Goal: Information Seeking & Learning: Learn about a topic

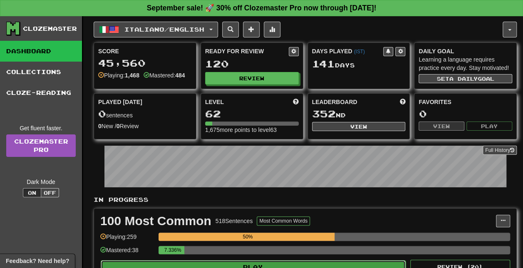
click at [279, 260] on button "Play" at bounding box center [253, 267] width 305 height 14
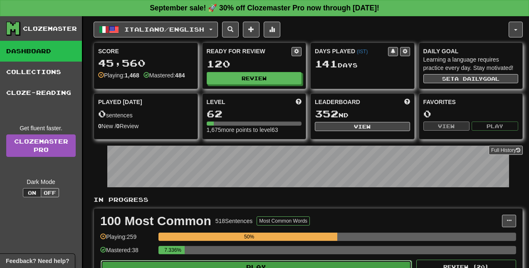
select select "**"
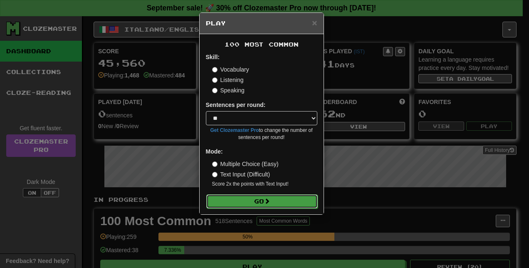
click at [278, 200] on button "Go" at bounding box center [261, 201] width 111 height 14
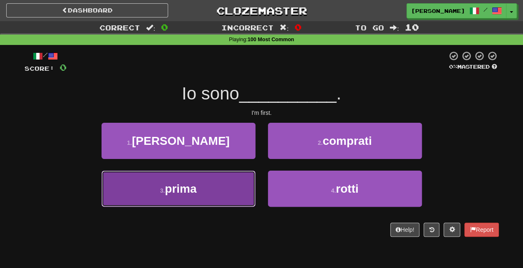
click at [198, 187] on button "3 . prima" at bounding box center [178, 189] width 154 height 36
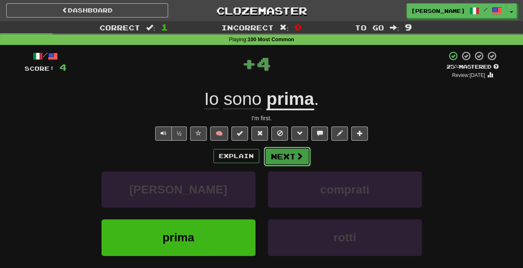
click at [289, 154] on button "Next" at bounding box center [287, 156] width 47 height 19
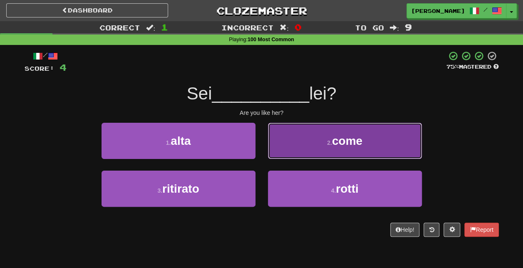
click at [342, 136] on span "come" at bounding box center [347, 140] width 30 height 13
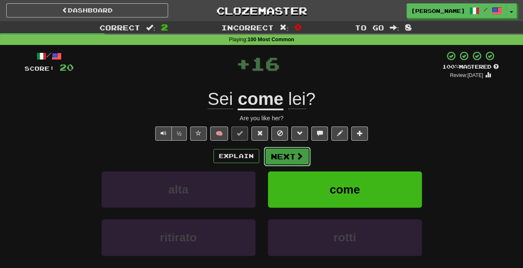
click at [287, 150] on button "Next" at bounding box center [287, 156] width 47 height 19
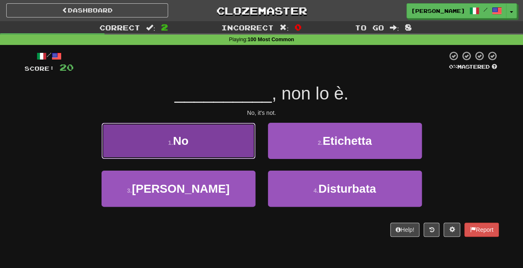
click at [234, 153] on button "1 . No" at bounding box center [178, 141] width 154 height 36
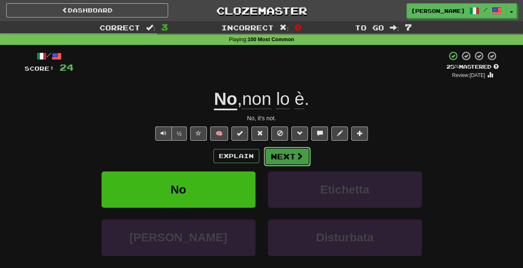
click at [285, 156] on button "Next" at bounding box center [287, 156] width 47 height 19
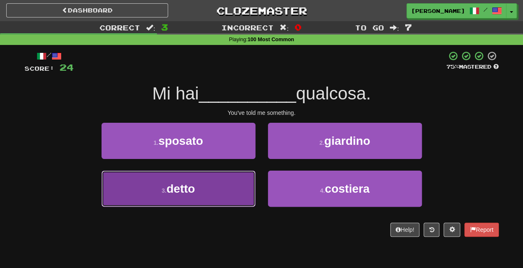
click at [210, 192] on button "3 . detto" at bounding box center [178, 189] width 154 height 36
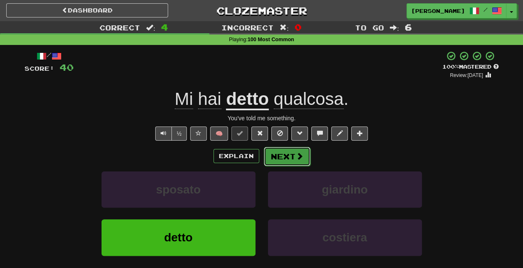
click at [293, 157] on button "Next" at bounding box center [287, 156] width 47 height 19
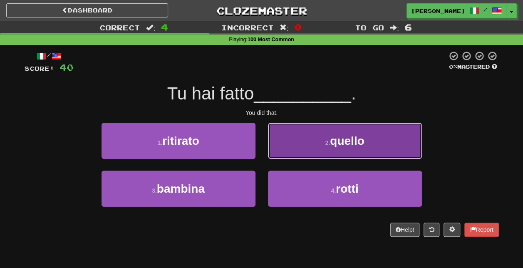
click at [346, 146] on span "quello" at bounding box center [347, 140] width 34 height 13
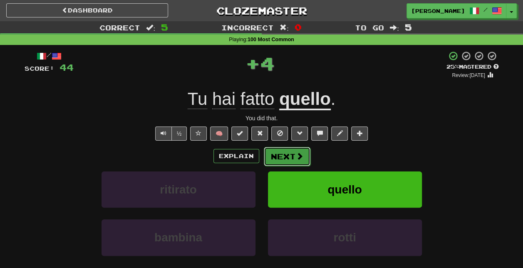
click at [292, 149] on button "Next" at bounding box center [287, 156] width 47 height 19
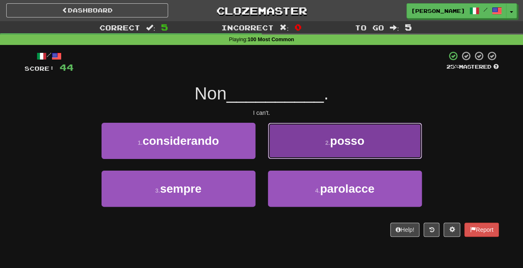
click at [320, 142] on button "2 . posso" at bounding box center [345, 141] width 154 height 36
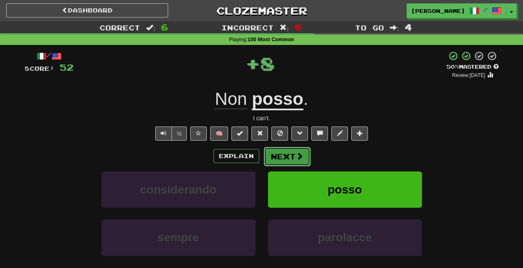
click at [291, 158] on button "Next" at bounding box center [287, 156] width 47 height 19
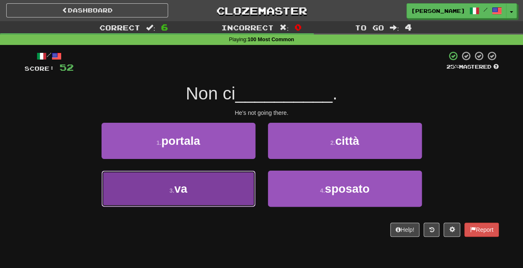
click at [237, 193] on button "3 . va" at bounding box center [178, 189] width 154 height 36
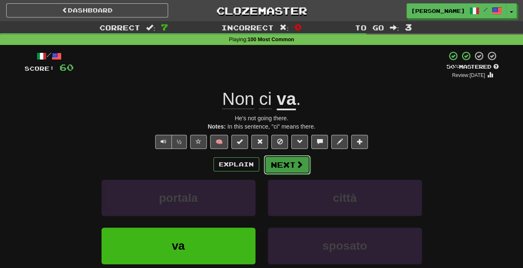
click at [299, 162] on span at bounding box center [299, 164] width 7 height 7
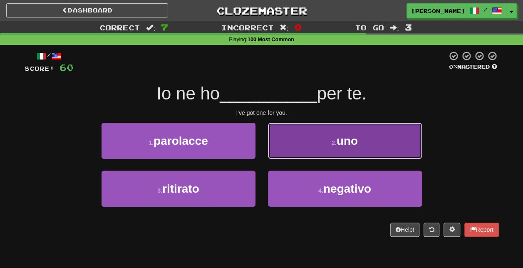
click at [339, 144] on span "uno" at bounding box center [346, 140] width 21 height 13
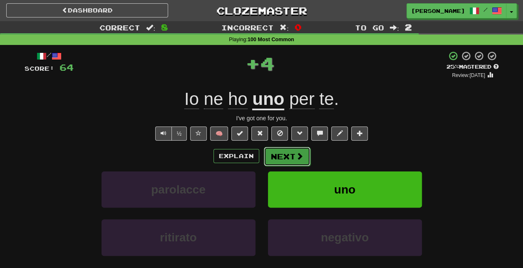
click at [289, 154] on button "Next" at bounding box center [287, 156] width 47 height 19
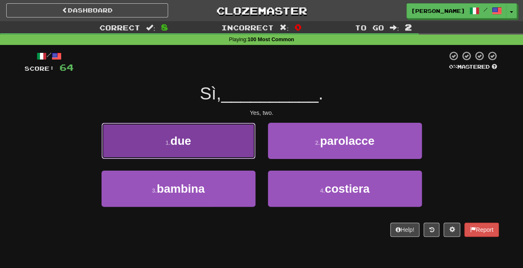
click at [231, 144] on button "1 . due" at bounding box center [178, 141] width 154 height 36
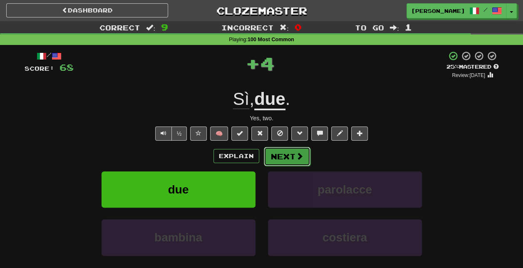
click at [293, 155] on button "Next" at bounding box center [287, 156] width 47 height 19
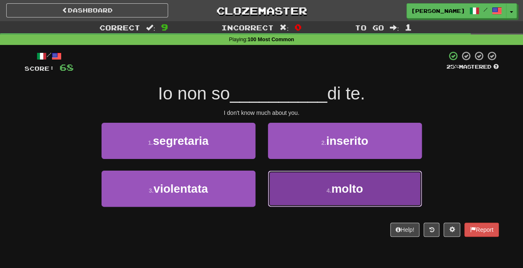
click at [311, 200] on button "4 . molto" at bounding box center [345, 189] width 154 height 36
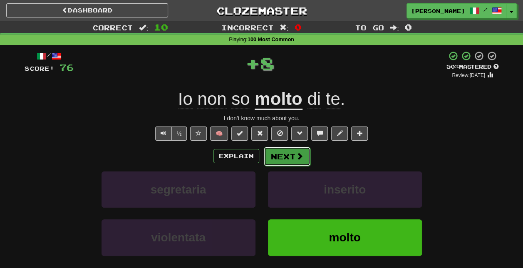
click at [300, 155] on span at bounding box center [299, 155] width 7 height 7
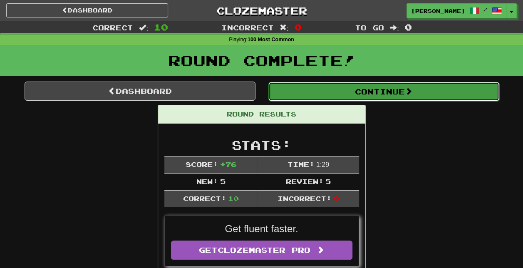
click at [341, 87] on button "Continue" at bounding box center [383, 91] width 231 height 19
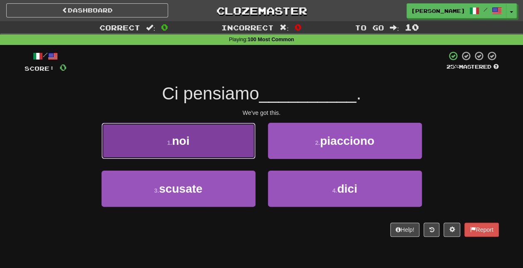
click at [214, 135] on button "1 . noi" at bounding box center [178, 141] width 154 height 36
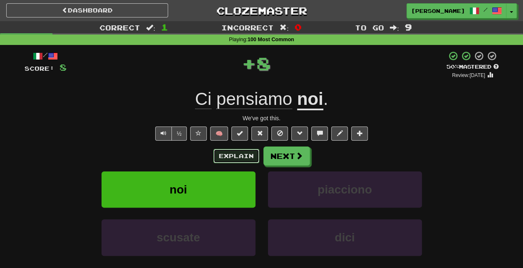
click at [234, 151] on button "Explain" at bounding box center [236, 156] width 46 height 14
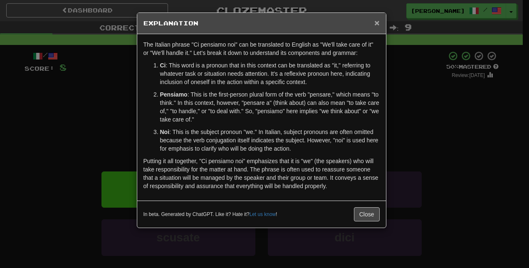
click at [378, 23] on span "×" at bounding box center [376, 23] width 5 height 10
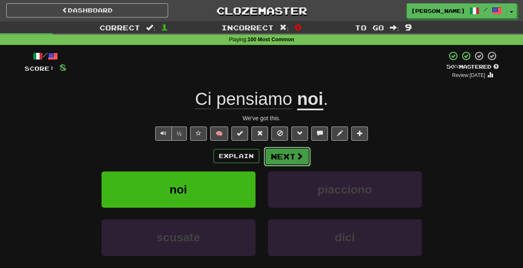
click at [296, 156] on span at bounding box center [299, 155] width 7 height 7
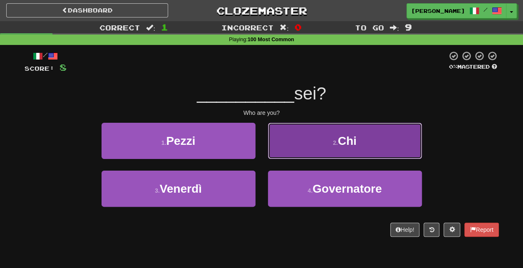
click at [325, 143] on button "2 . Chi" at bounding box center [345, 141] width 154 height 36
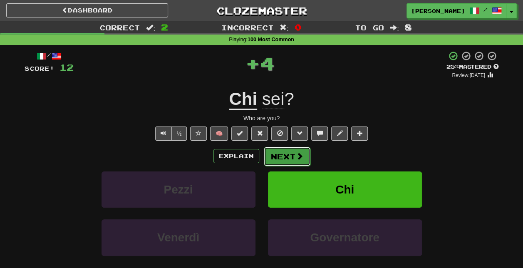
click at [285, 150] on button "Next" at bounding box center [287, 156] width 47 height 19
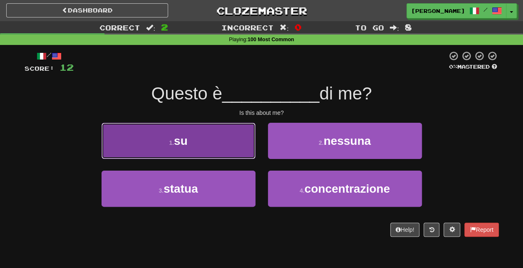
click at [219, 153] on button "1 . su" at bounding box center [178, 141] width 154 height 36
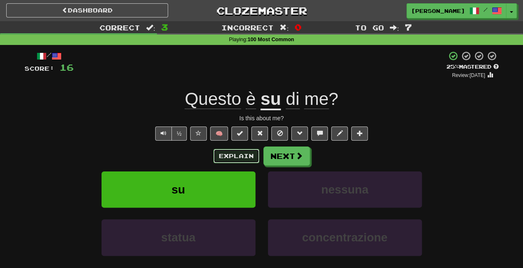
click at [240, 155] on button "Explain" at bounding box center [236, 156] width 46 height 14
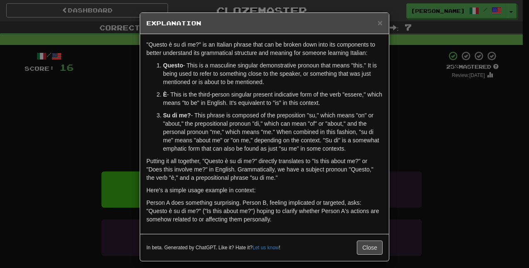
click at [374, 18] on div "× Explanation" at bounding box center [264, 23] width 249 height 21
click at [378, 21] on span "×" at bounding box center [380, 23] width 5 height 10
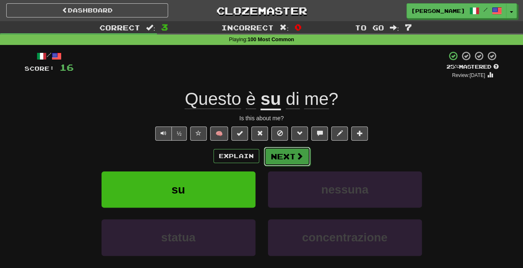
click at [291, 161] on button "Next" at bounding box center [287, 156] width 47 height 19
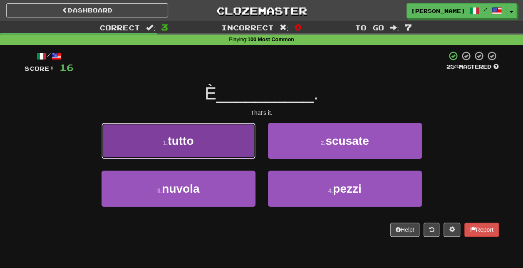
click at [205, 154] on button "1 . tutto" at bounding box center [178, 141] width 154 height 36
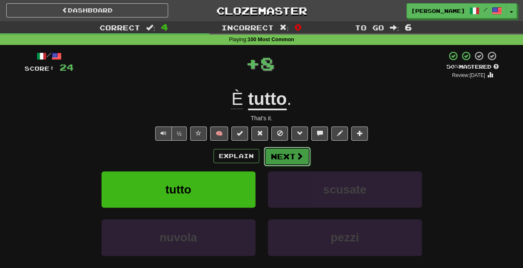
click at [301, 151] on button "Next" at bounding box center [287, 156] width 47 height 19
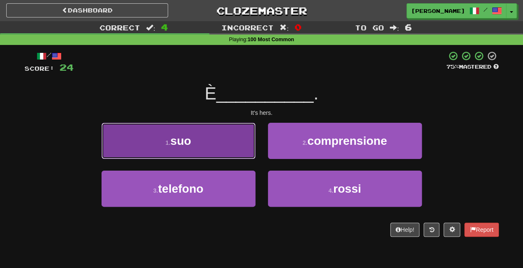
click at [238, 140] on button "1 . suo" at bounding box center [178, 141] width 154 height 36
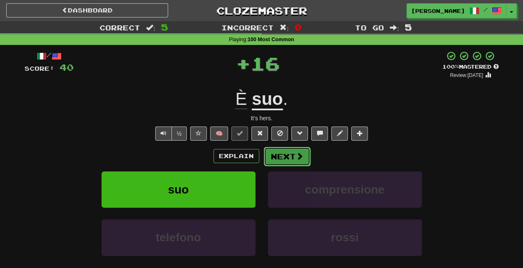
click at [297, 156] on span at bounding box center [299, 155] width 7 height 7
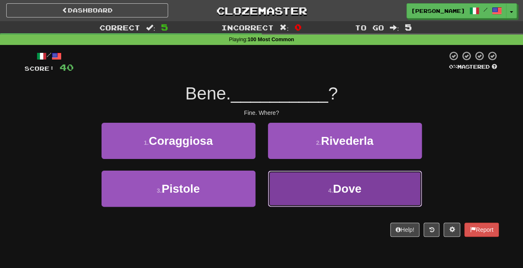
click at [329, 190] on small "4 ." at bounding box center [330, 190] width 5 height 7
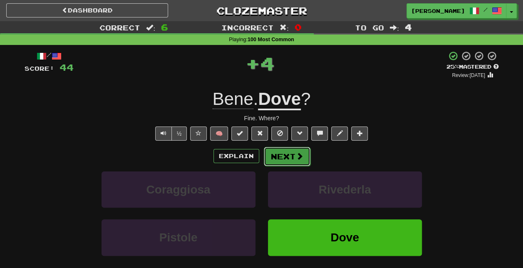
click at [297, 155] on span at bounding box center [299, 155] width 7 height 7
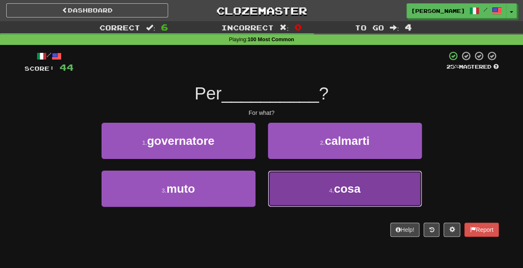
click at [324, 188] on button "4 . cosa" at bounding box center [345, 189] width 154 height 36
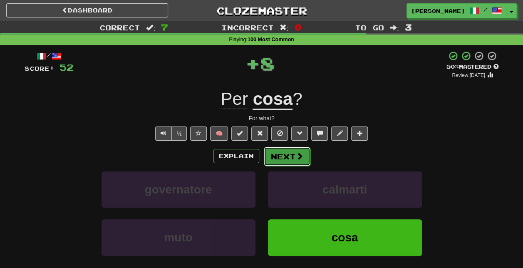
click at [293, 158] on button "Next" at bounding box center [287, 156] width 47 height 19
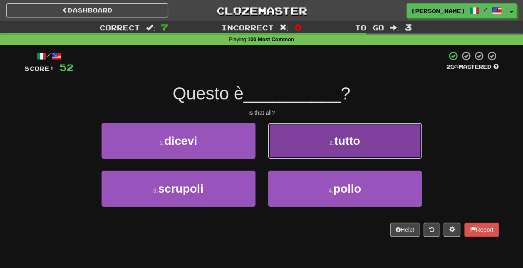
click at [325, 152] on button "2 . tutto" at bounding box center [345, 141] width 154 height 36
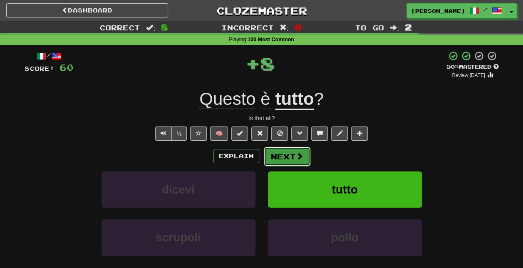
click at [297, 155] on span at bounding box center [299, 155] width 7 height 7
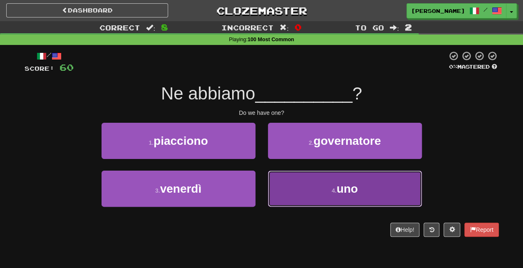
click at [332, 183] on button "4 . uno" at bounding box center [345, 189] width 154 height 36
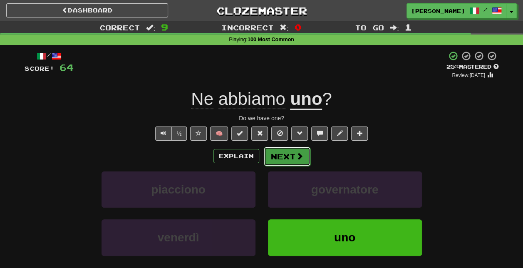
click at [291, 154] on button "Next" at bounding box center [287, 156] width 47 height 19
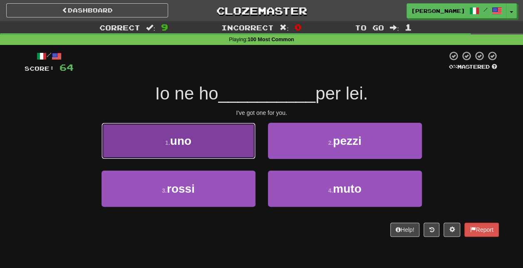
click at [244, 141] on button "1 . uno" at bounding box center [178, 141] width 154 height 36
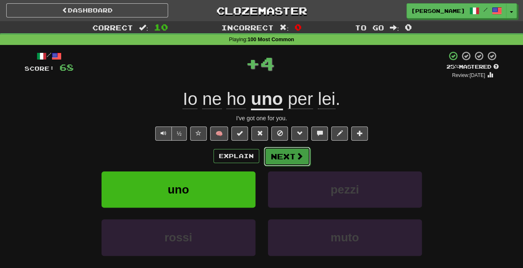
click at [286, 158] on button "Next" at bounding box center [287, 156] width 47 height 19
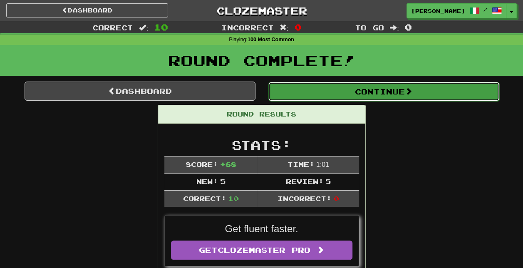
click at [355, 94] on button "Continue" at bounding box center [383, 91] width 231 height 19
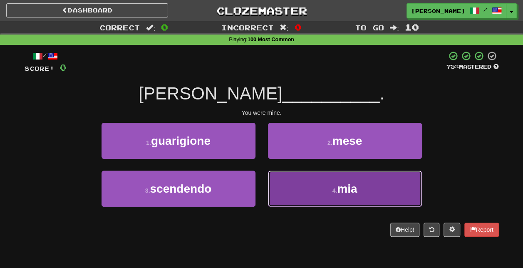
click at [337, 188] on span "mia" at bounding box center [347, 188] width 20 height 13
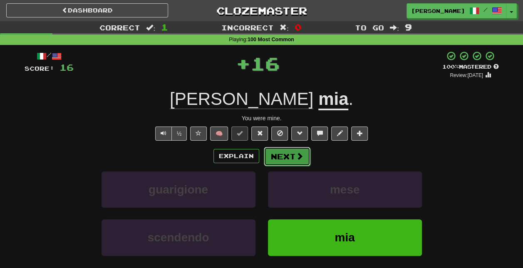
click at [296, 152] on span at bounding box center [299, 155] width 7 height 7
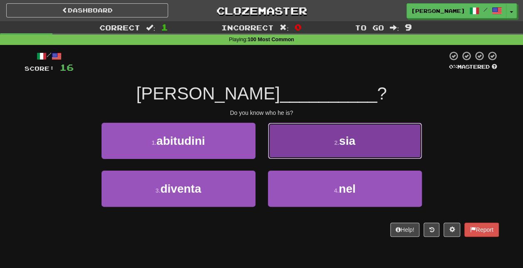
click at [329, 143] on button "2 . sia" at bounding box center [345, 141] width 154 height 36
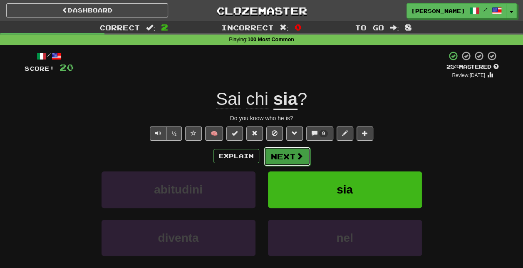
click at [292, 154] on button "Next" at bounding box center [287, 156] width 47 height 19
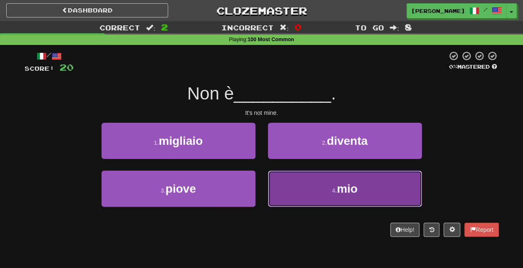
click at [329, 190] on button "4 . mio" at bounding box center [345, 189] width 154 height 36
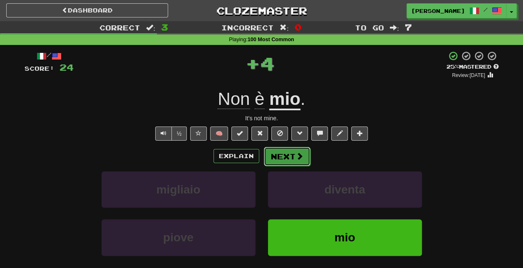
click at [304, 159] on button "Next" at bounding box center [287, 156] width 47 height 19
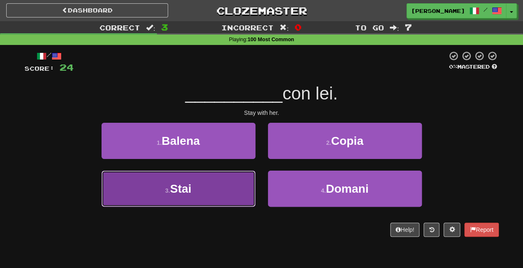
click at [240, 184] on button "3 . Stai" at bounding box center [178, 189] width 154 height 36
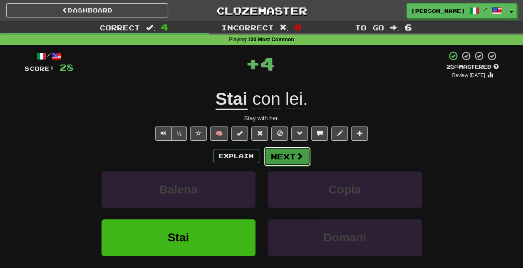
click at [297, 153] on span at bounding box center [299, 155] width 7 height 7
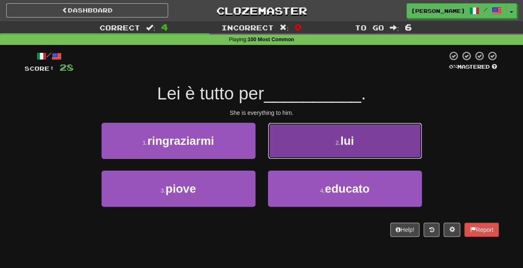
click at [337, 146] on button "2 . lui" at bounding box center [345, 141] width 154 height 36
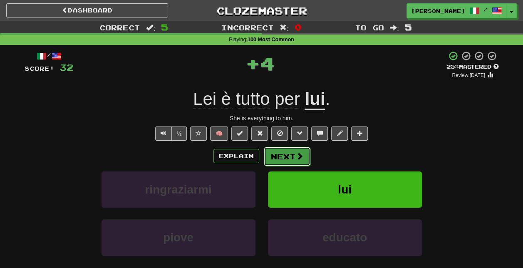
click at [290, 152] on button "Next" at bounding box center [287, 156] width 47 height 19
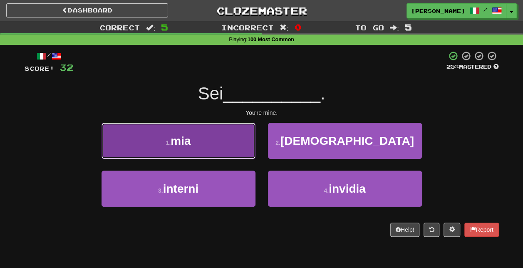
click at [216, 146] on button "1 . mia" at bounding box center [178, 141] width 154 height 36
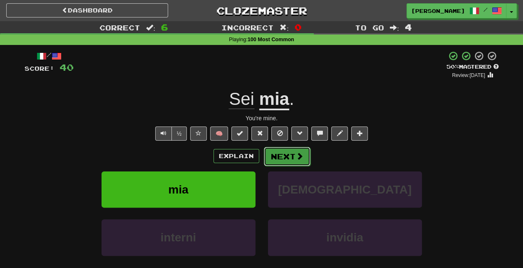
click at [299, 156] on span at bounding box center [299, 155] width 7 height 7
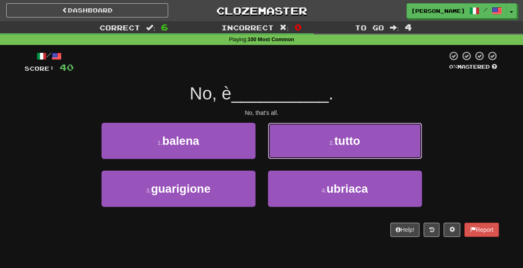
click at [299, 156] on button "2 . tutto" at bounding box center [345, 141] width 154 height 36
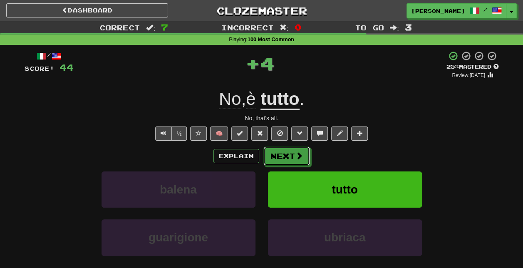
click at [299, 156] on span at bounding box center [298, 155] width 7 height 7
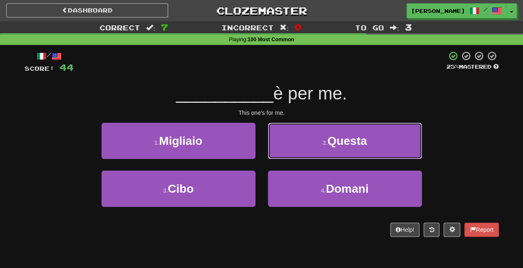
click at [299, 156] on button "2 . Questa" at bounding box center [345, 141] width 154 height 36
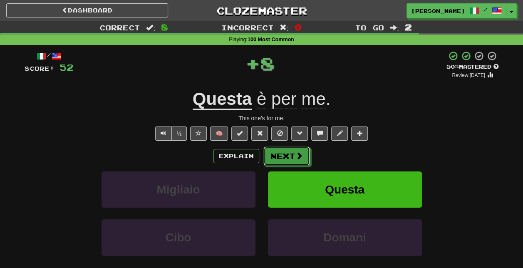
click at [299, 156] on span at bounding box center [298, 155] width 7 height 7
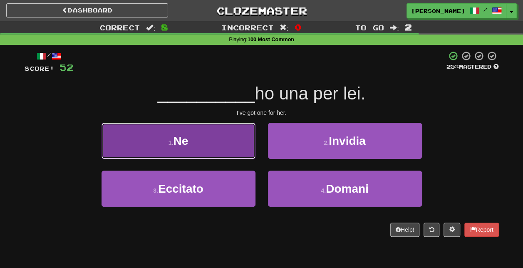
click at [231, 144] on button "1 . Ne" at bounding box center [178, 141] width 154 height 36
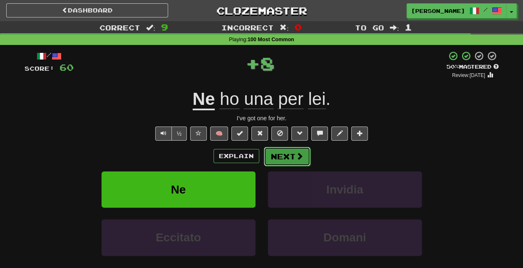
click at [281, 160] on button "Next" at bounding box center [287, 156] width 47 height 19
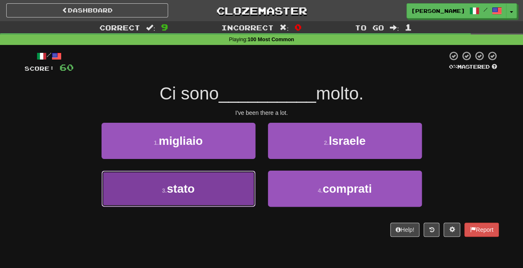
click at [219, 191] on button "3 . stato" at bounding box center [178, 189] width 154 height 36
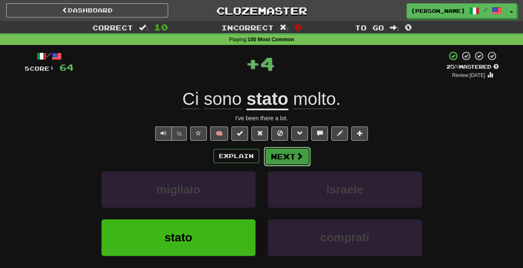
click at [297, 163] on button "Next" at bounding box center [287, 156] width 47 height 19
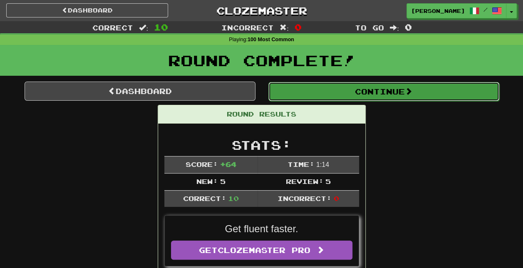
click at [385, 92] on button "Continue" at bounding box center [383, 91] width 231 height 19
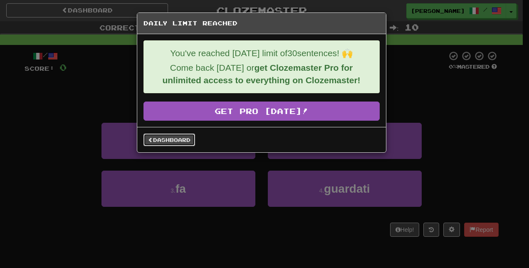
click at [166, 140] on link "Dashboard" at bounding box center [169, 140] width 52 height 12
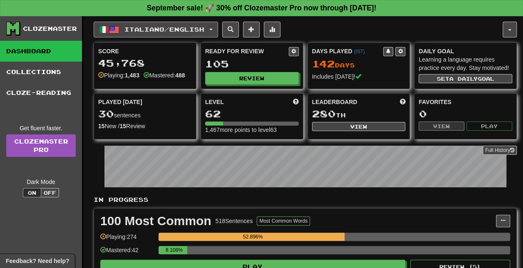
click at [213, 30] on span "button" at bounding box center [210, 30] width 3 height 2
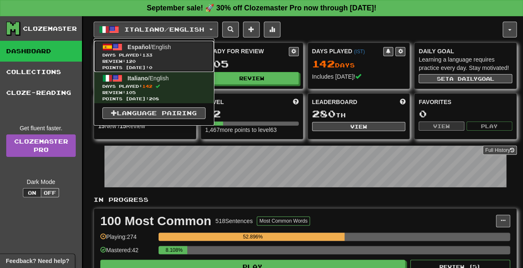
click at [165, 51] on link "Español / English Days Played: 133 Review: 120 Points [DATE]: 0" at bounding box center [154, 56] width 120 height 31
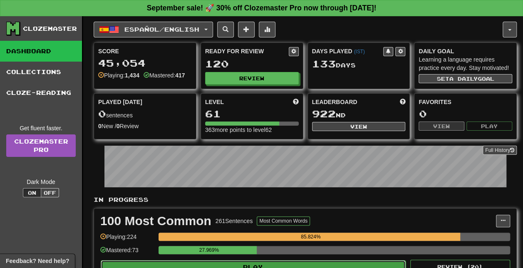
click at [261, 264] on button "Play" at bounding box center [253, 267] width 305 height 14
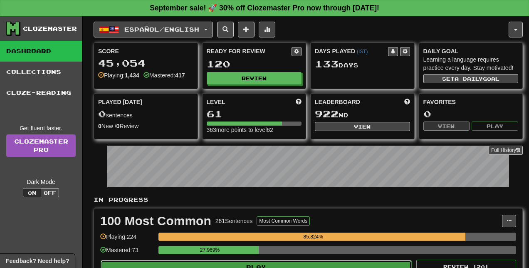
select select "**"
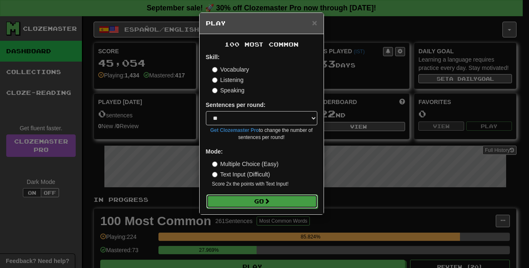
click at [265, 200] on button "Go" at bounding box center [261, 201] width 111 height 14
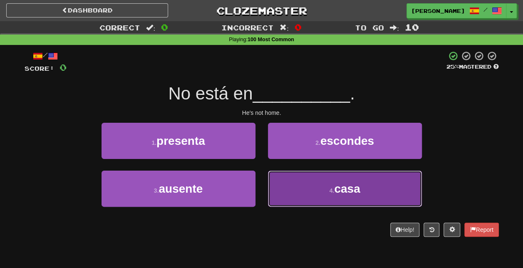
click at [323, 202] on button "4 . casa" at bounding box center [345, 189] width 154 height 36
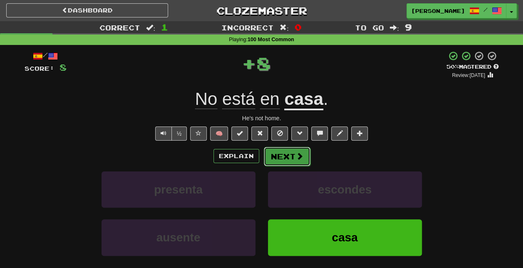
click at [296, 159] on span at bounding box center [299, 155] width 7 height 7
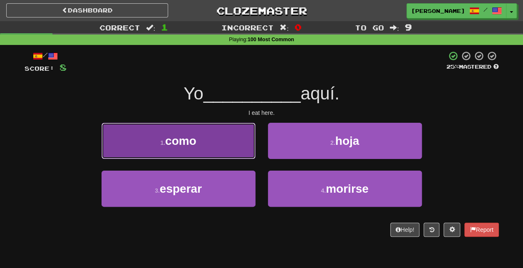
click at [220, 143] on button "1 . como" at bounding box center [178, 141] width 154 height 36
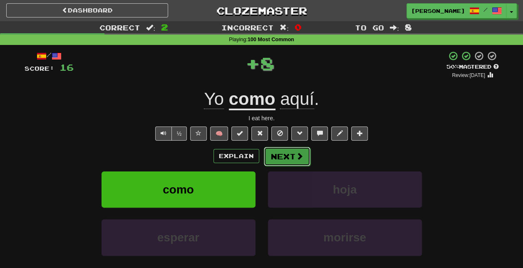
click at [296, 156] on span at bounding box center [299, 155] width 7 height 7
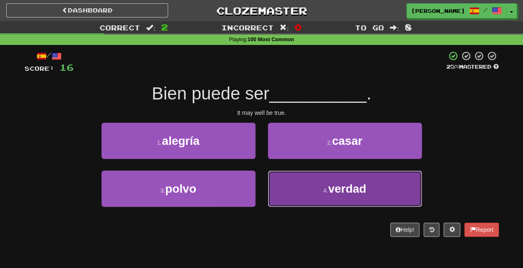
click at [326, 184] on button "4 . verdad" at bounding box center [345, 189] width 154 height 36
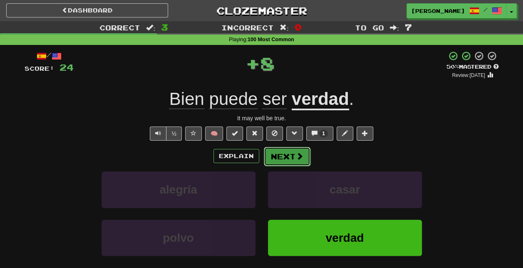
click at [288, 154] on button "Next" at bounding box center [287, 156] width 47 height 19
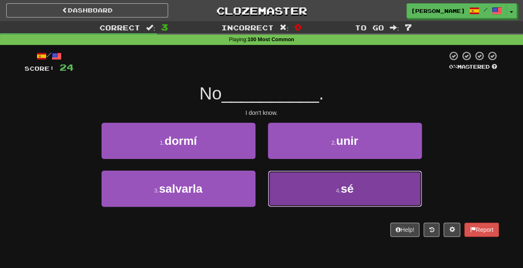
click at [319, 183] on button "4 . sé" at bounding box center [345, 189] width 154 height 36
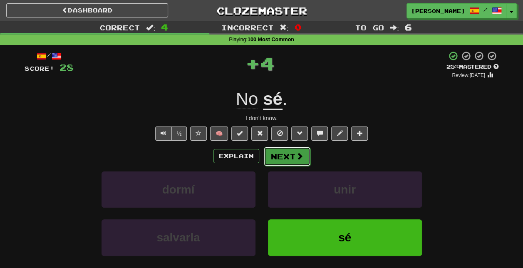
click at [300, 152] on span at bounding box center [299, 155] width 7 height 7
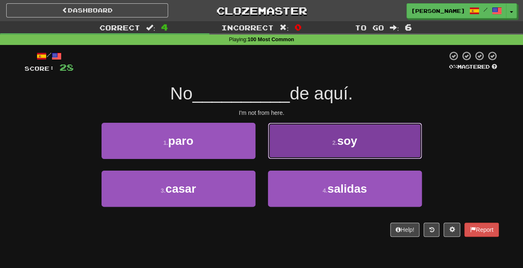
click at [329, 148] on button "2 . soy" at bounding box center [345, 141] width 154 height 36
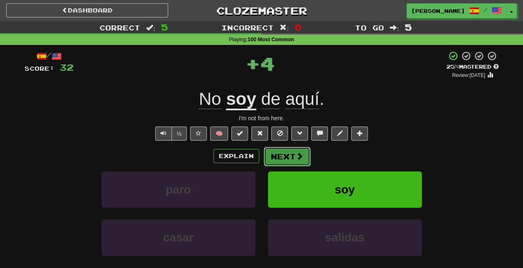
click at [292, 154] on button "Next" at bounding box center [287, 156] width 47 height 19
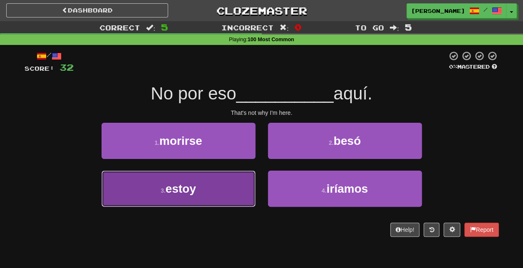
click at [217, 193] on button "3 . estoy" at bounding box center [178, 189] width 154 height 36
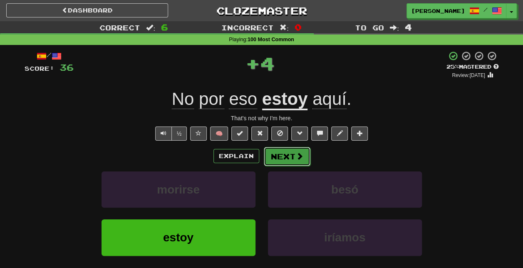
click at [297, 161] on button "Next" at bounding box center [287, 156] width 47 height 19
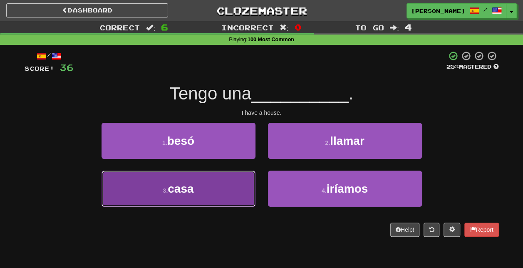
click at [224, 192] on button "3 . casa" at bounding box center [178, 189] width 154 height 36
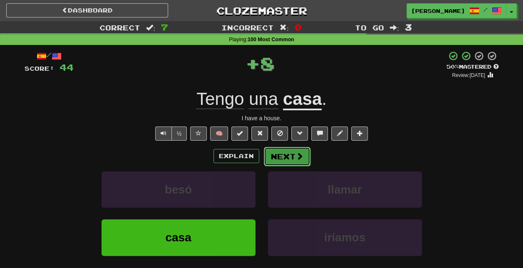
click at [298, 156] on span at bounding box center [299, 155] width 7 height 7
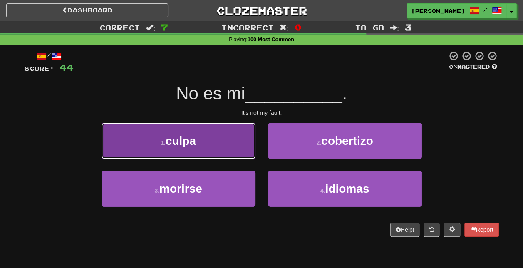
click at [230, 138] on button "1 . culpa" at bounding box center [178, 141] width 154 height 36
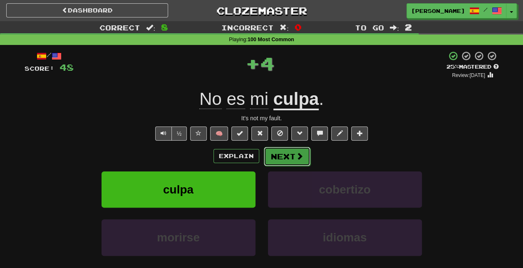
click at [297, 155] on span at bounding box center [299, 155] width 7 height 7
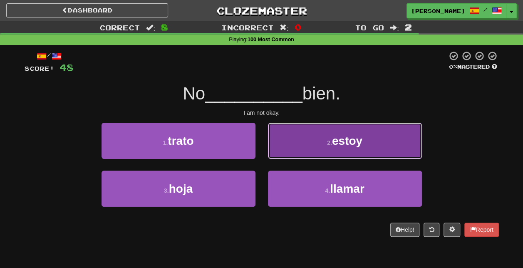
click at [342, 147] on button "2 . estoy" at bounding box center [345, 141] width 154 height 36
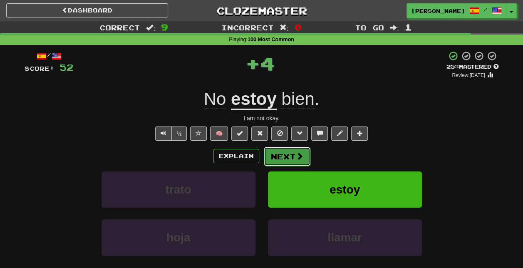
click at [297, 154] on span at bounding box center [299, 155] width 7 height 7
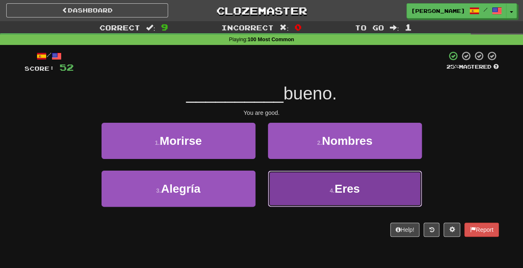
click at [321, 191] on button "4 . Eres" at bounding box center [345, 189] width 154 height 36
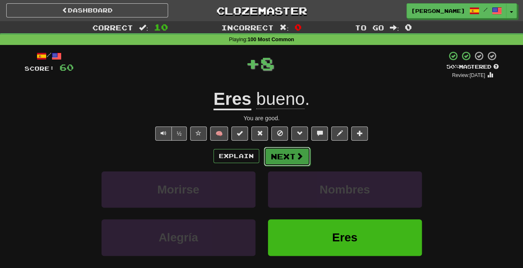
click at [289, 154] on button "Next" at bounding box center [287, 156] width 47 height 19
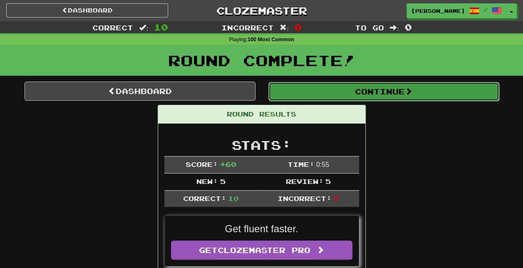
click at [378, 88] on button "Continue" at bounding box center [383, 91] width 231 height 19
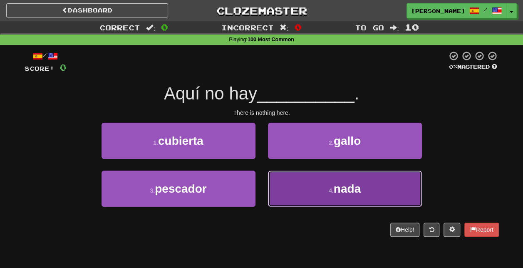
click at [369, 186] on button "4 . nada" at bounding box center [345, 189] width 154 height 36
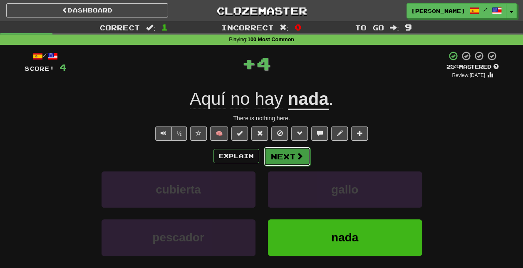
click at [296, 153] on span at bounding box center [299, 155] width 7 height 7
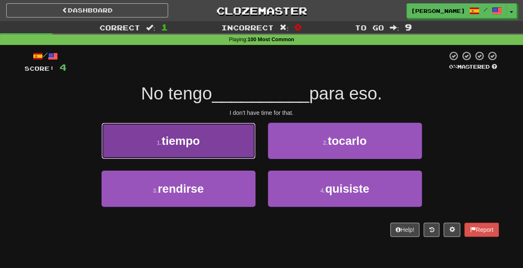
click at [228, 148] on button "1 . tiempo" at bounding box center [178, 141] width 154 height 36
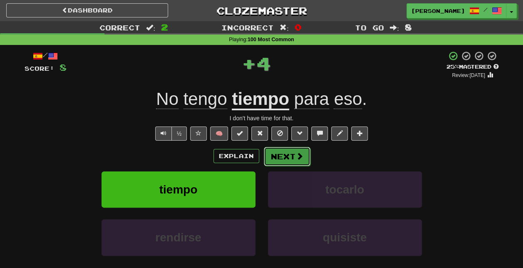
click at [297, 153] on span at bounding box center [299, 155] width 7 height 7
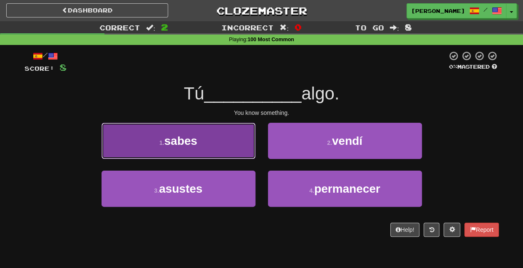
click at [233, 149] on button "1 . sabes" at bounding box center [178, 141] width 154 height 36
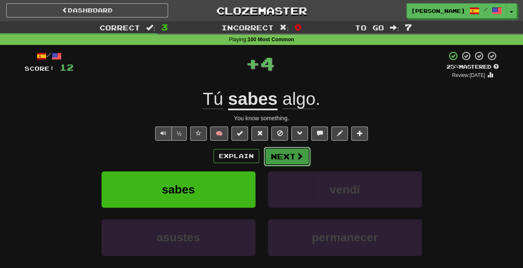
click at [300, 158] on span at bounding box center [299, 155] width 7 height 7
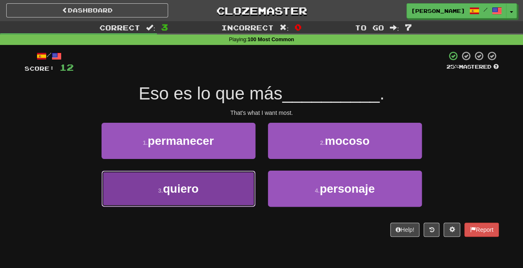
click at [219, 193] on button "3 . quiero" at bounding box center [178, 189] width 154 height 36
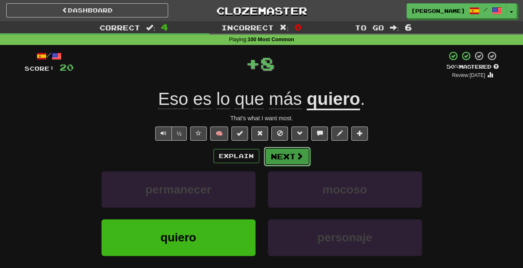
click at [294, 154] on button "Next" at bounding box center [287, 156] width 47 height 19
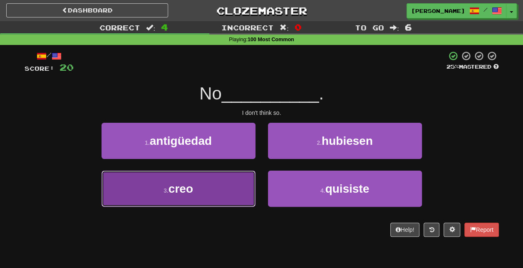
click at [237, 179] on button "3 . creo" at bounding box center [178, 189] width 154 height 36
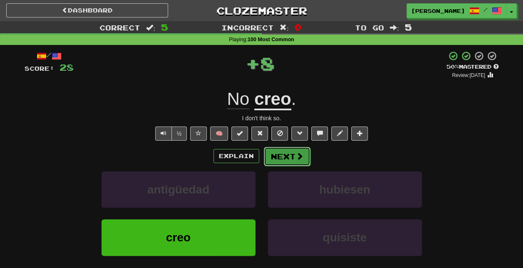
click at [305, 152] on button "Next" at bounding box center [287, 156] width 47 height 19
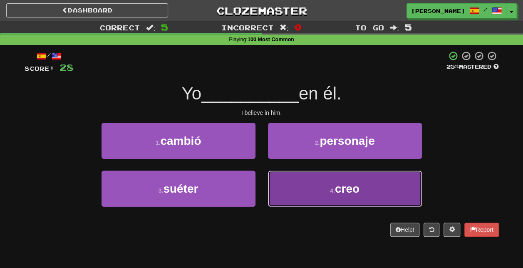
click at [322, 194] on button "4 . creo" at bounding box center [345, 189] width 154 height 36
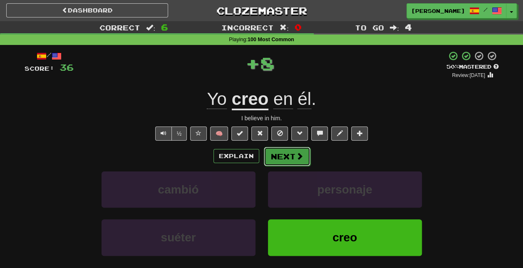
click at [293, 158] on button "Next" at bounding box center [287, 156] width 47 height 19
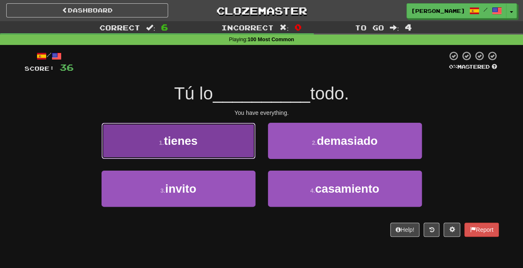
click at [222, 144] on button "1 . tienes" at bounding box center [178, 141] width 154 height 36
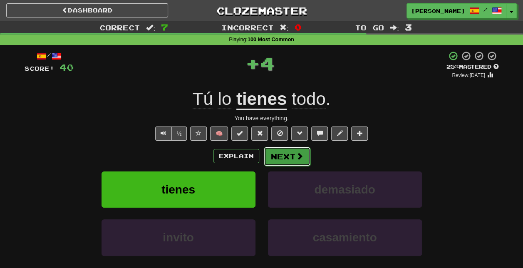
click at [296, 157] on span at bounding box center [299, 155] width 7 height 7
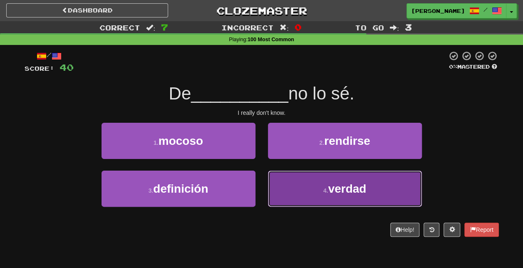
click at [317, 185] on button "4 . verdad" at bounding box center [345, 189] width 154 height 36
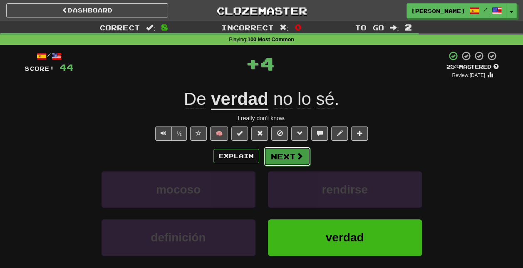
click at [285, 153] on button "Next" at bounding box center [287, 156] width 47 height 19
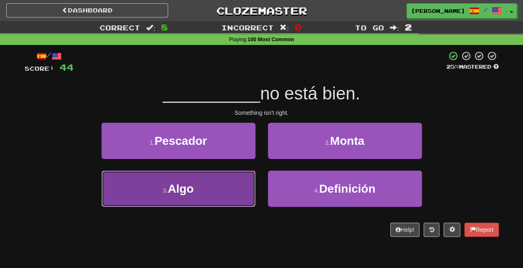
click at [229, 185] on button "3 . Algo" at bounding box center [178, 189] width 154 height 36
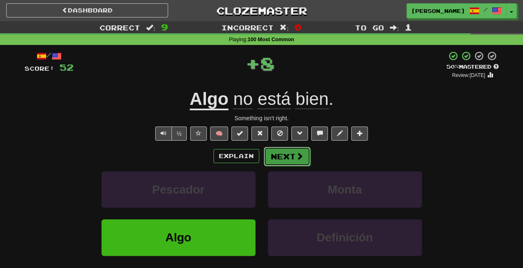
click at [293, 158] on button "Next" at bounding box center [287, 156] width 47 height 19
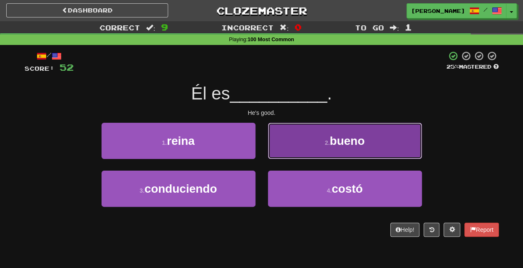
click at [332, 153] on button "2 . bueno" at bounding box center [345, 141] width 154 height 36
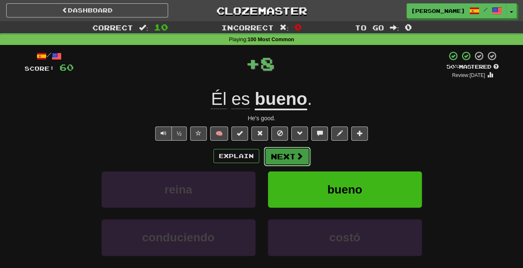
click at [297, 154] on span at bounding box center [299, 155] width 7 height 7
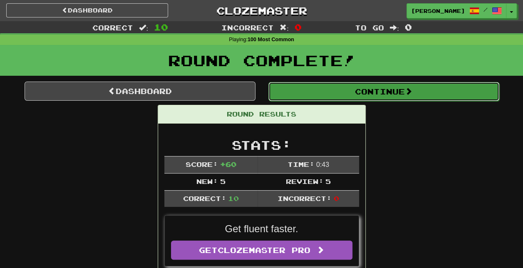
click at [367, 92] on button "Continue" at bounding box center [383, 91] width 231 height 19
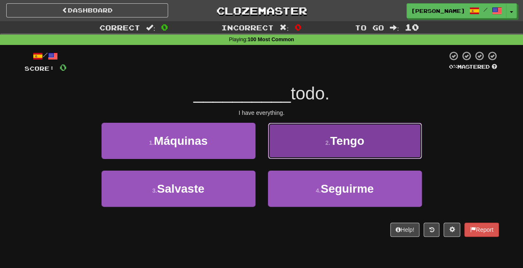
click at [343, 146] on span "Tengo" at bounding box center [347, 140] width 34 height 13
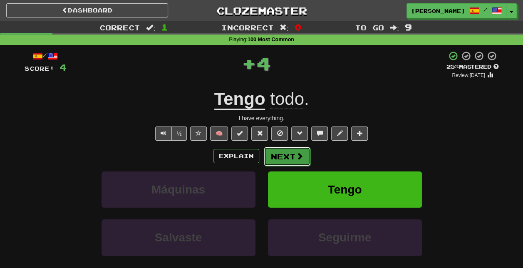
click at [291, 152] on button "Next" at bounding box center [287, 156] width 47 height 19
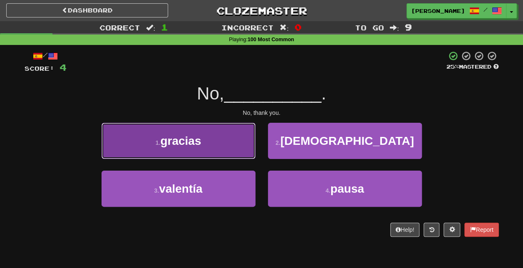
click at [243, 142] on button "1 . gracias" at bounding box center [178, 141] width 154 height 36
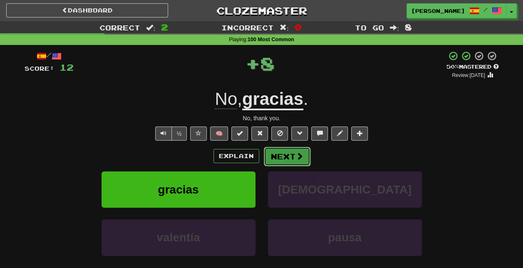
click at [285, 161] on button "Next" at bounding box center [287, 156] width 47 height 19
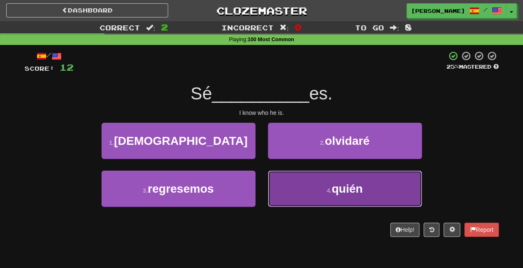
click at [314, 186] on button "4 . quién" at bounding box center [345, 189] width 154 height 36
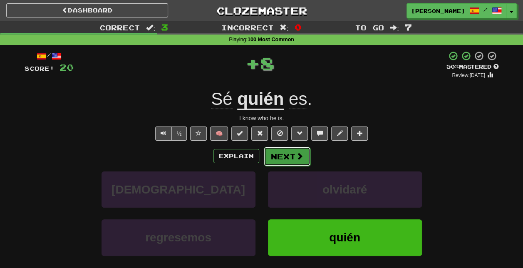
click at [299, 156] on span at bounding box center [299, 155] width 7 height 7
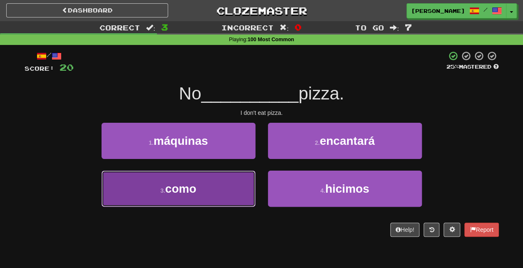
click at [225, 189] on button "3 . como" at bounding box center [178, 189] width 154 height 36
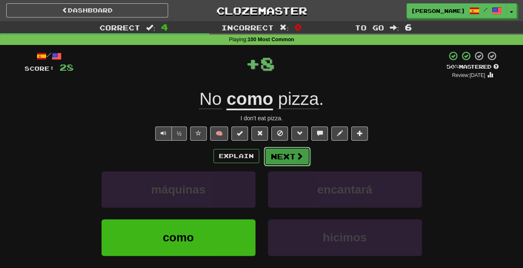
click at [296, 158] on span at bounding box center [299, 155] width 7 height 7
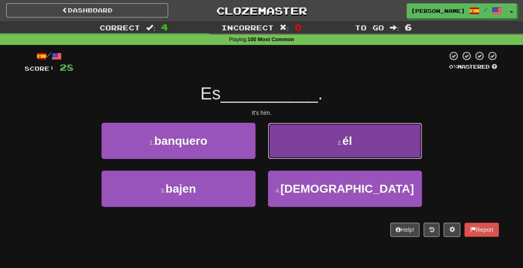
click at [339, 150] on button "2 . él" at bounding box center [345, 141] width 154 height 36
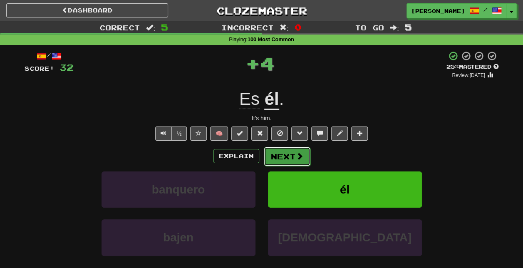
click at [294, 150] on button "Next" at bounding box center [287, 156] width 47 height 19
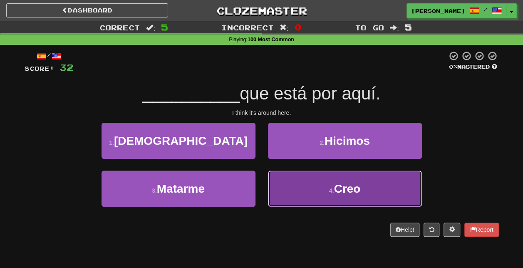
click at [326, 183] on button "4 . Creo" at bounding box center [345, 189] width 154 height 36
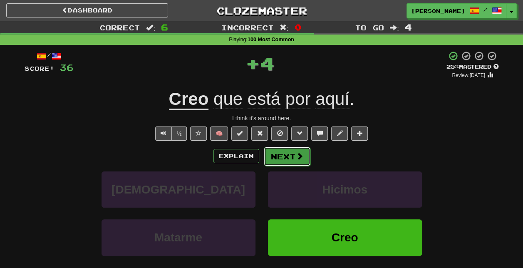
click at [281, 154] on button "Next" at bounding box center [287, 156] width 47 height 19
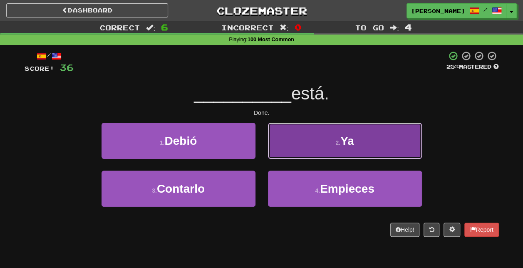
click at [310, 151] on button "2 . Ya" at bounding box center [345, 141] width 154 height 36
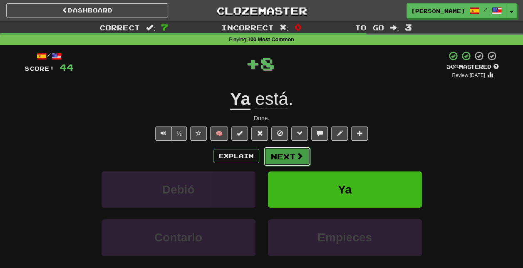
click at [289, 154] on button "Next" at bounding box center [287, 156] width 47 height 19
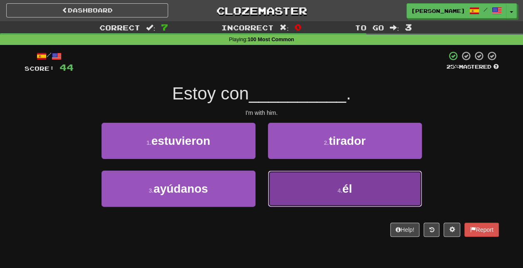
click at [318, 190] on button "4 . él" at bounding box center [345, 189] width 154 height 36
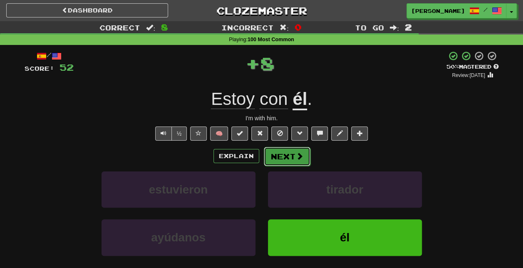
click at [292, 160] on button "Next" at bounding box center [287, 156] width 47 height 19
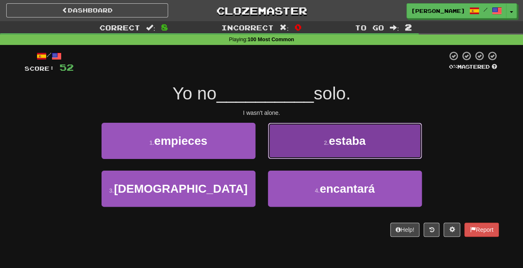
click at [315, 148] on button "2 . estaba" at bounding box center [345, 141] width 154 height 36
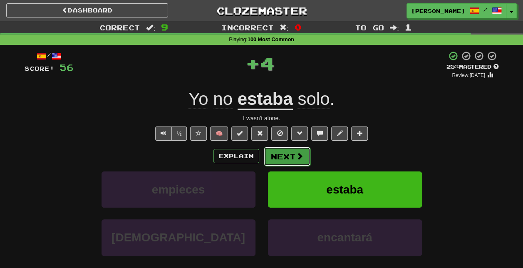
click at [289, 157] on button "Next" at bounding box center [287, 156] width 47 height 19
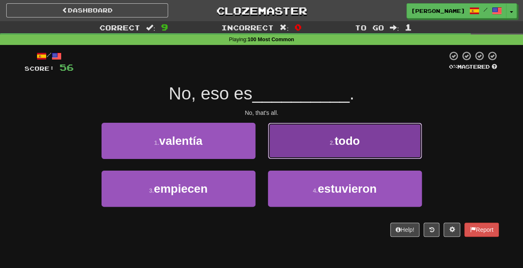
click at [308, 150] on button "2 . todo" at bounding box center [345, 141] width 154 height 36
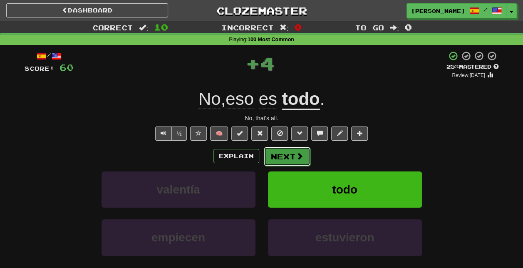
click at [287, 152] on button "Next" at bounding box center [287, 156] width 47 height 19
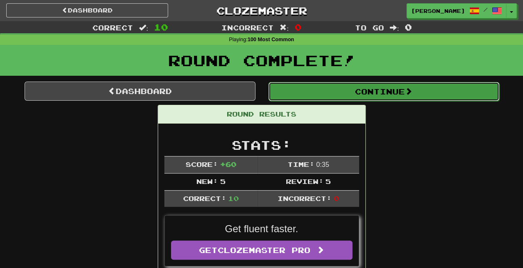
click at [371, 89] on button "Continue" at bounding box center [383, 91] width 231 height 19
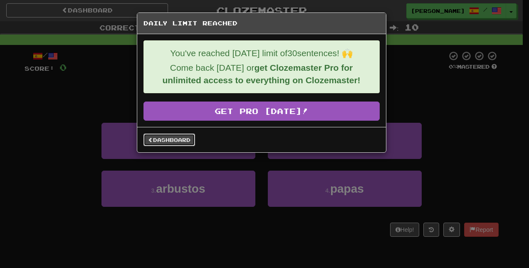
click at [183, 136] on link "Dashboard" at bounding box center [169, 140] width 52 height 12
